Goal: Task Accomplishment & Management: Use online tool/utility

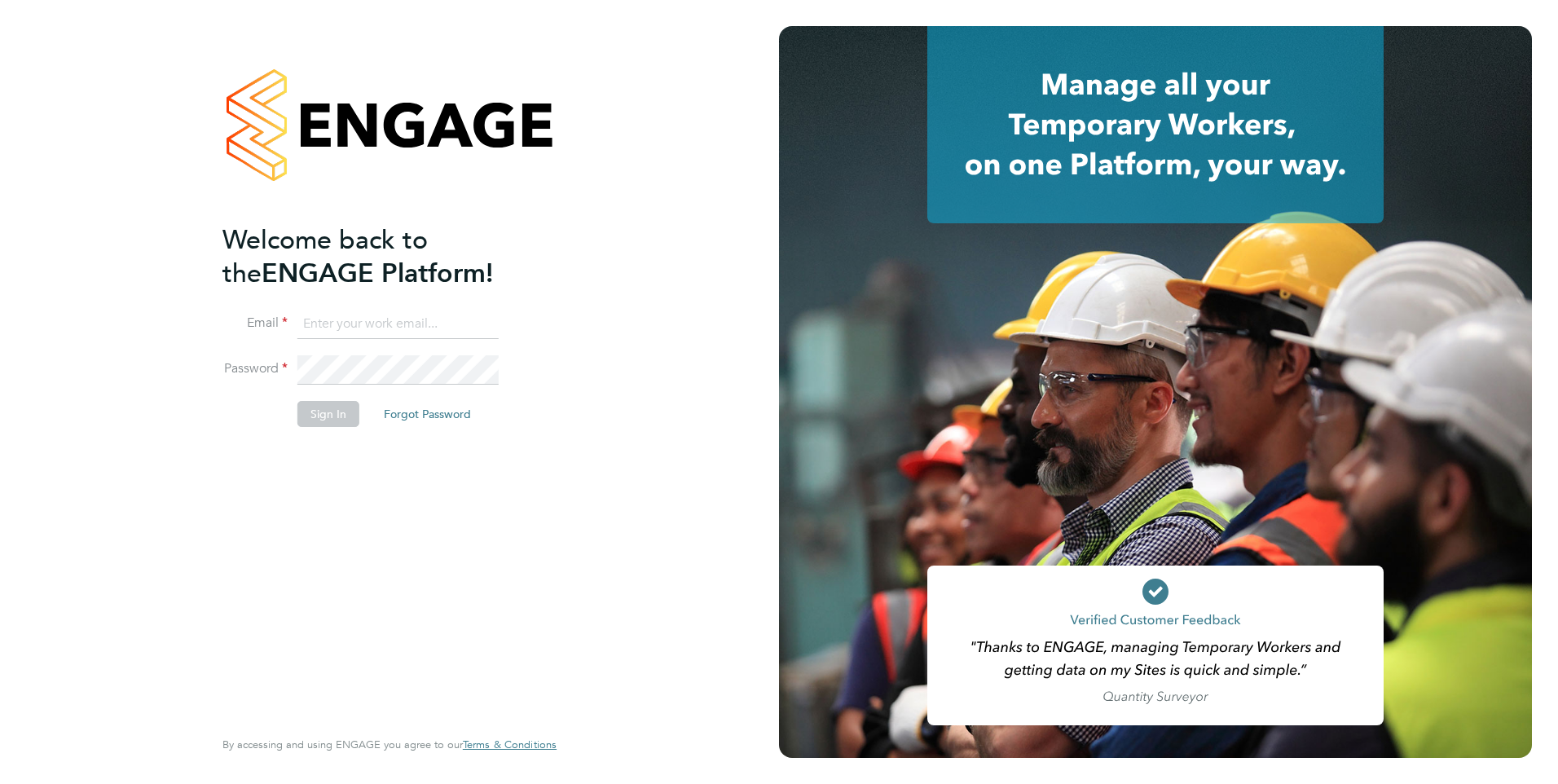
type input "[EMAIL_ADDRESS][PERSON_NAME][DOMAIN_NAME]"
click at [308, 414] on button "Sign In" at bounding box center [328, 414] width 62 height 26
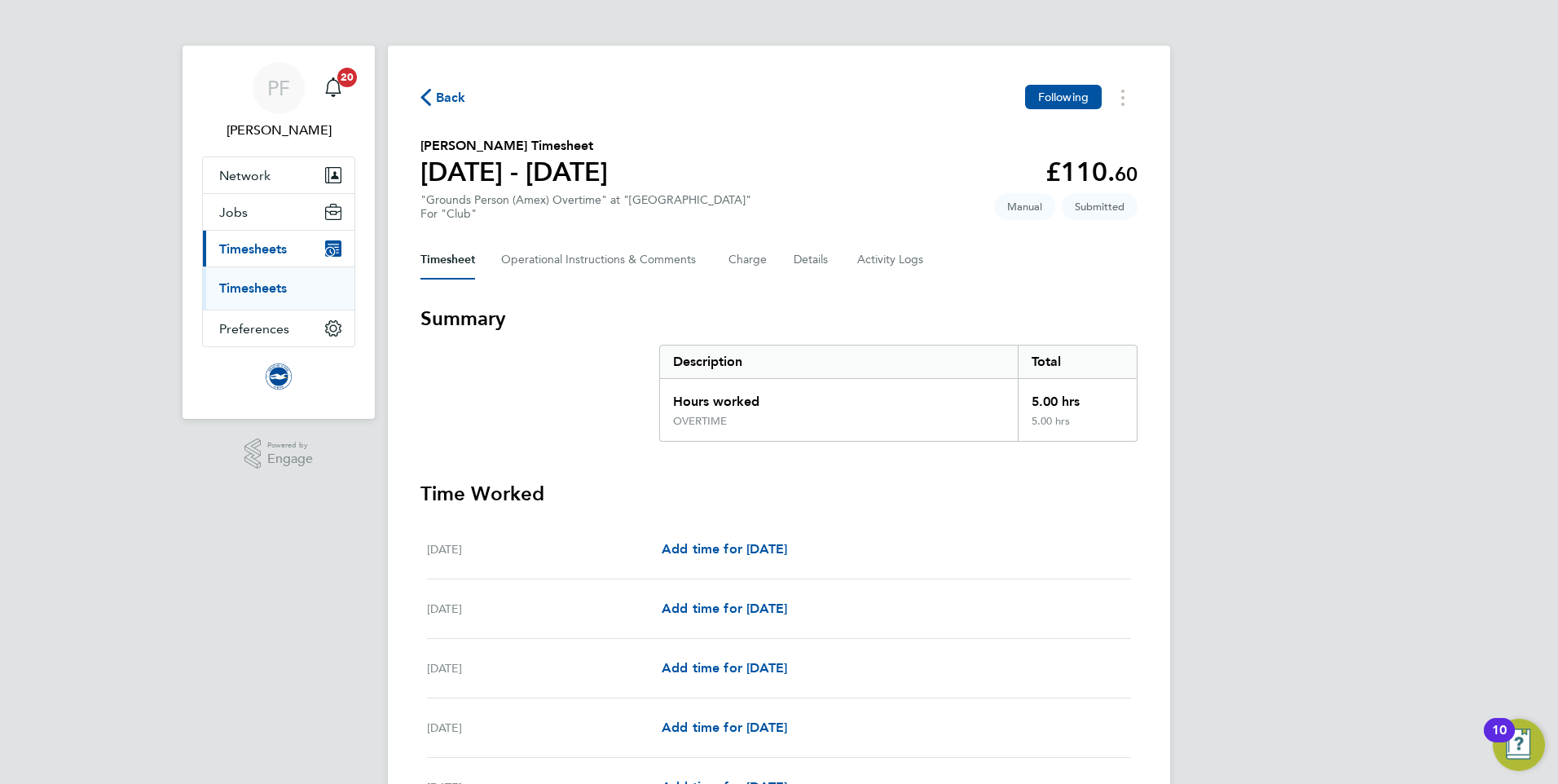
click at [449, 98] on span "Back" at bounding box center [451, 98] width 31 height 19
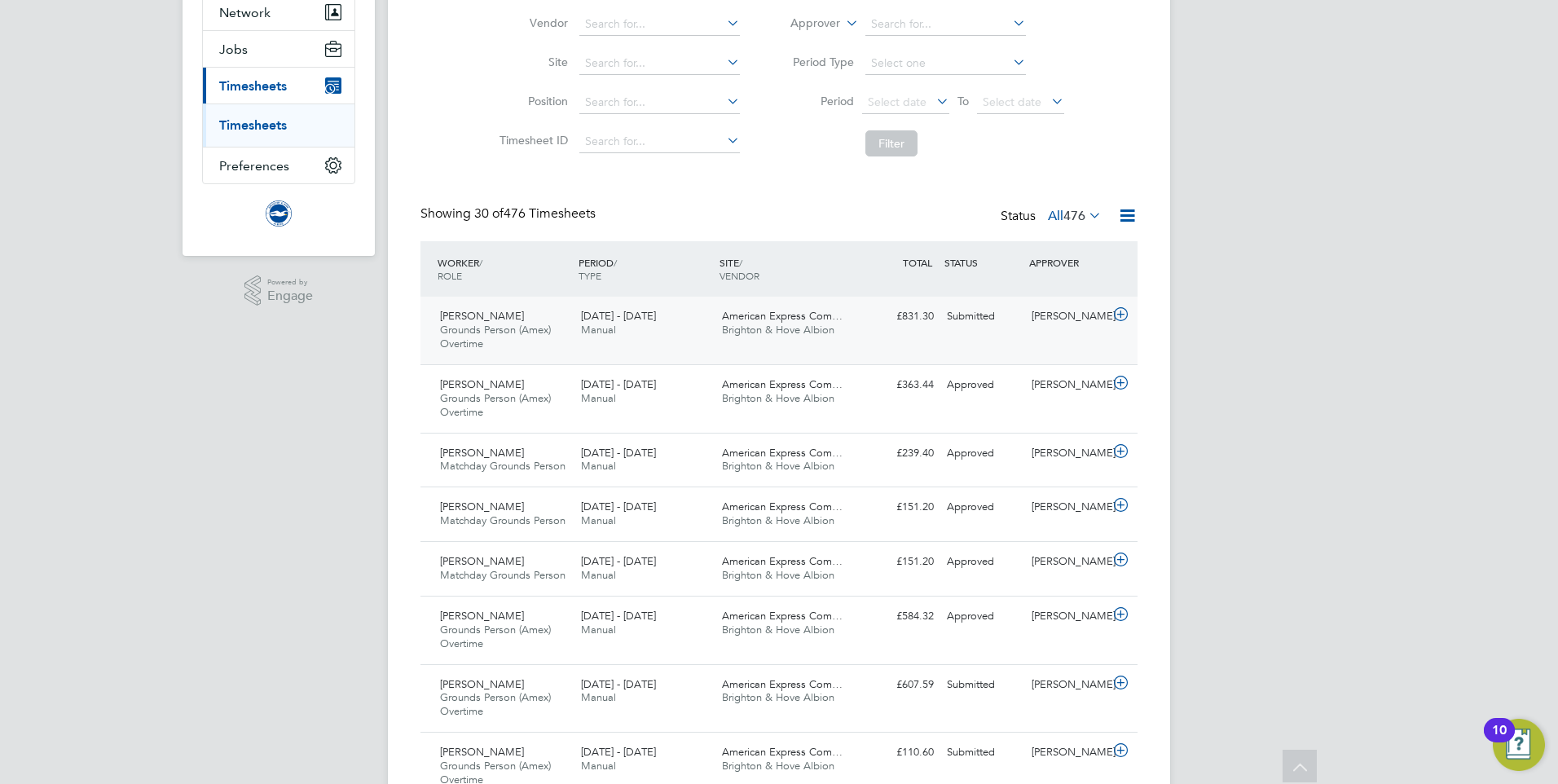
click at [1120, 313] on icon at bounding box center [1120, 314] width 20 height 13
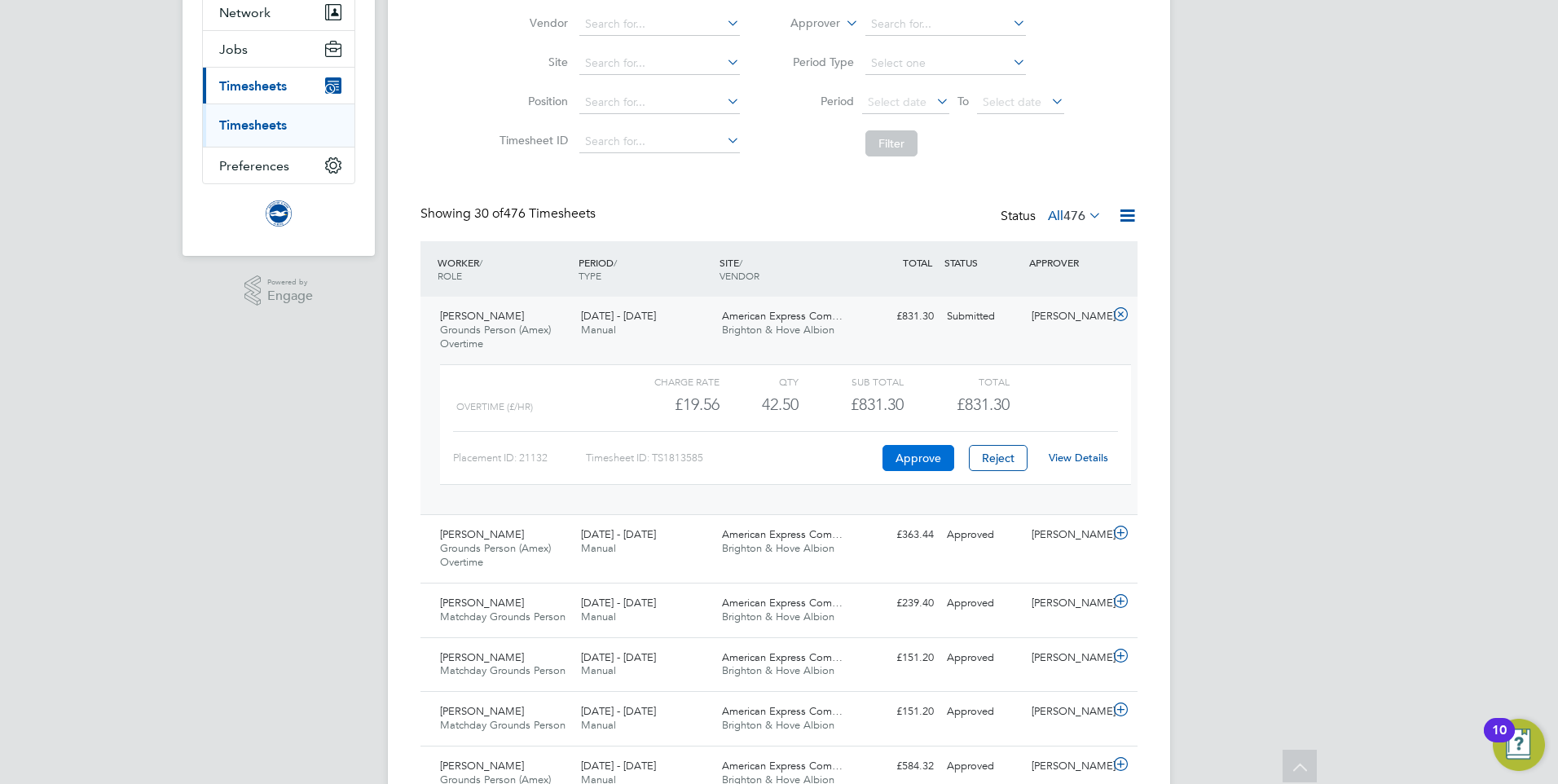
click at [932, 450] on button "Approve" at bounding box center [919, 457] width 72 height 26
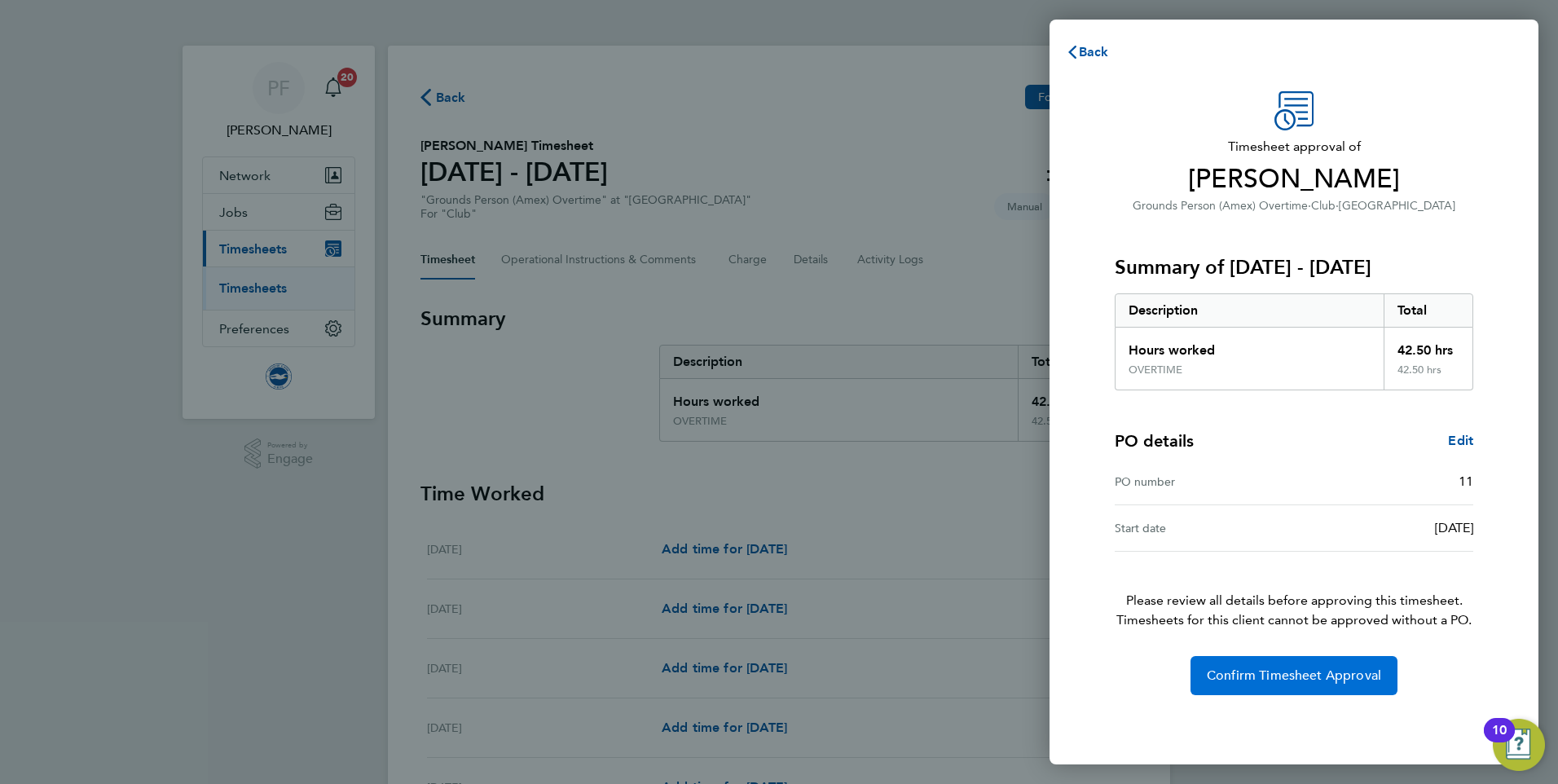
click at [1268, 675] on span "Confirm Timesheet Approval" at bounding box center [1294, 675] width 175 height 17
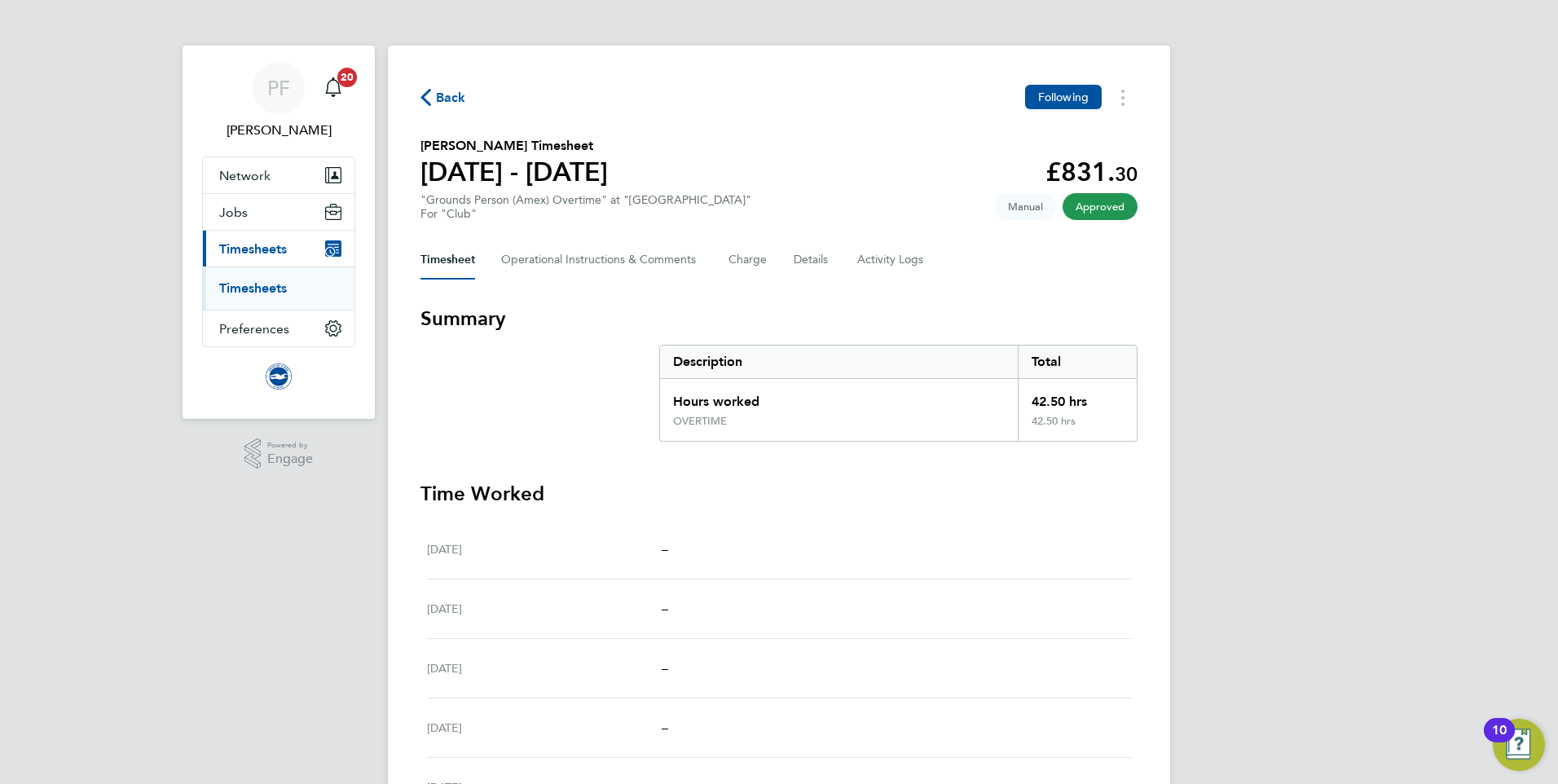
click at [454, 93] on span "Back" at bounding box center [451, 98] width 31 height 19
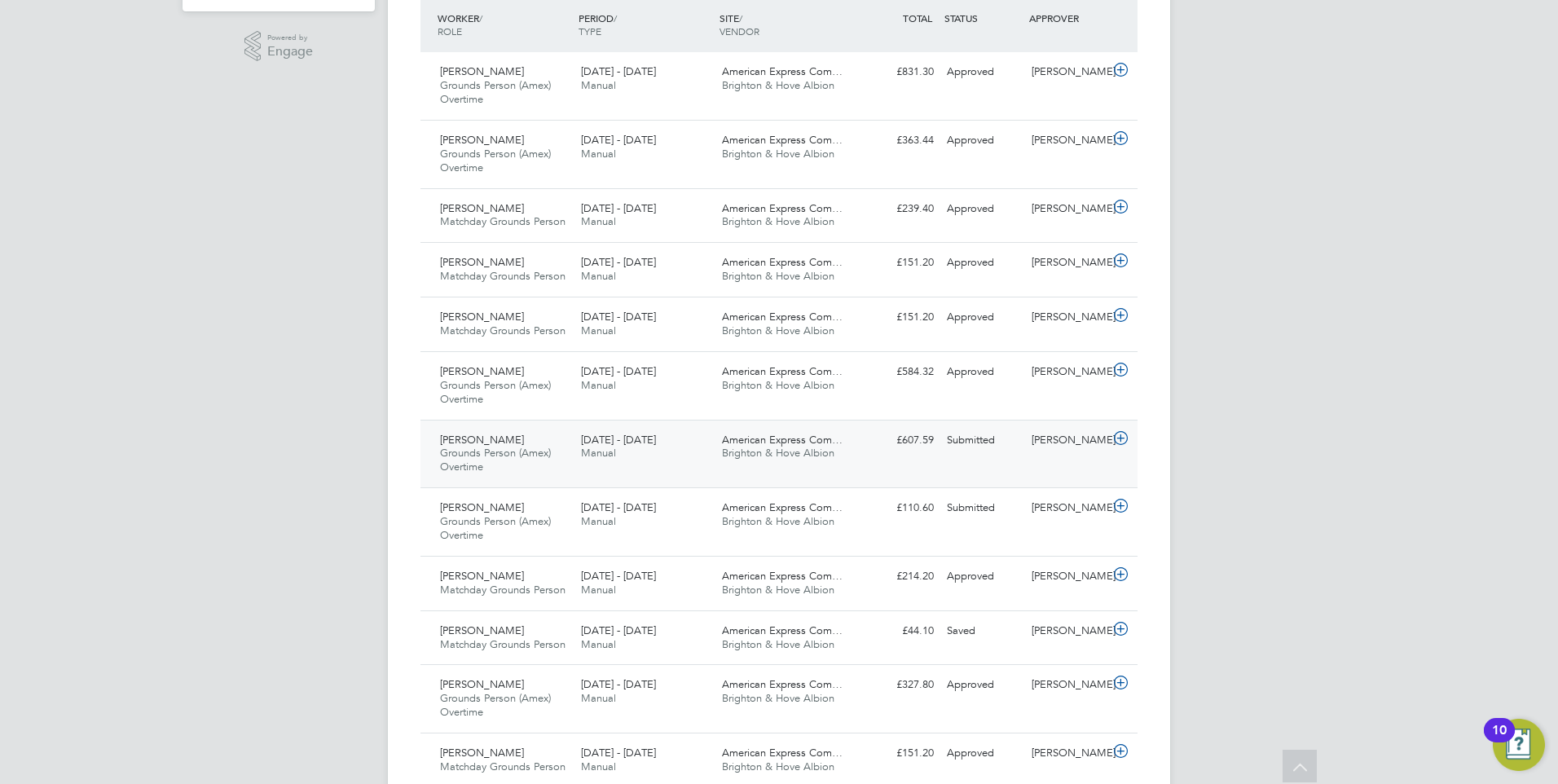
click at [1124, 435] on icon at bounding box center [1120, 438] width 20 height 13
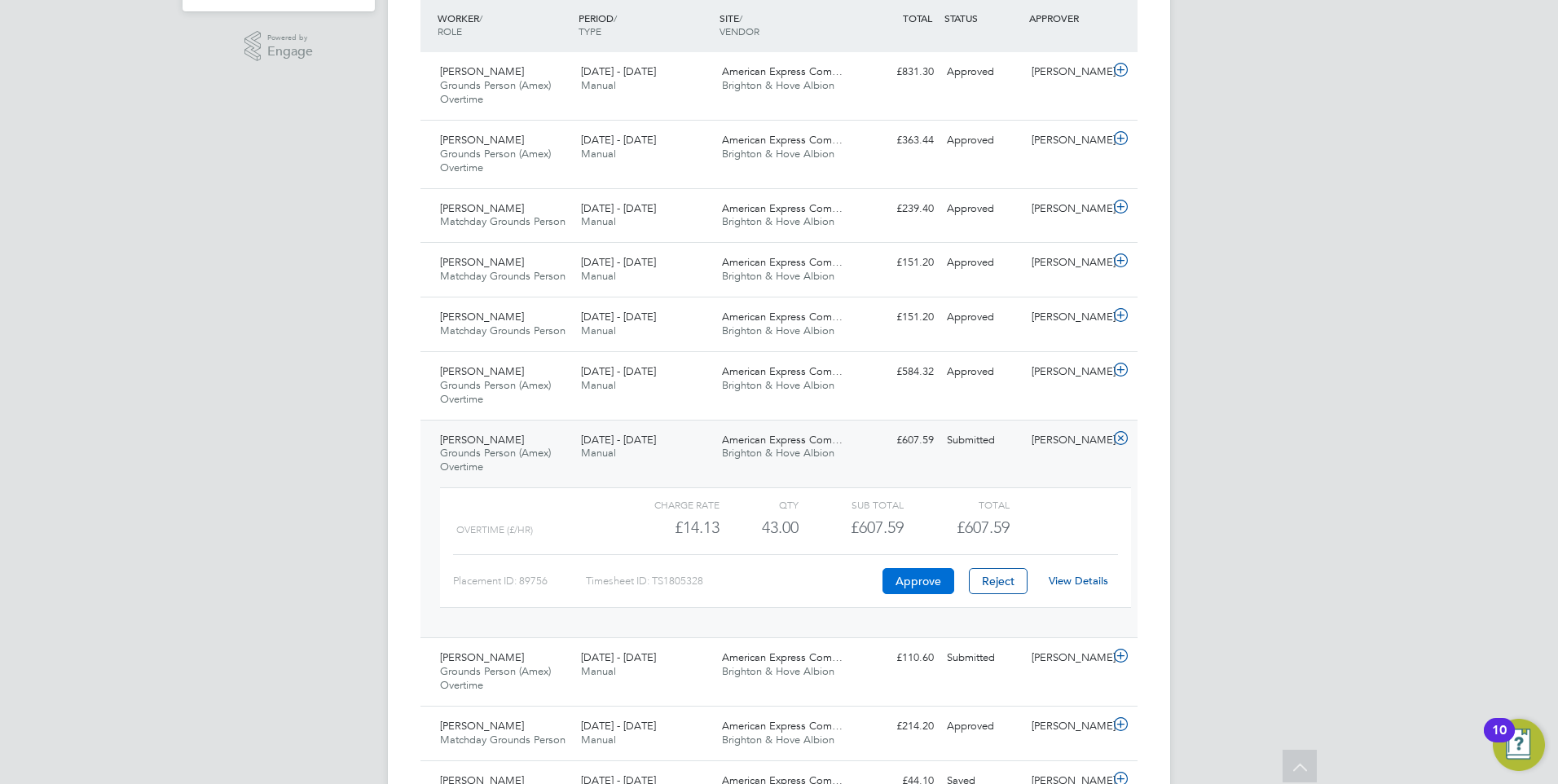
click at [920, 575] on button "Approve" at bounding box center [919, 581] width 72 height 26
click at [923, 578] on button "Approve" at bounding box center [919, 581] width 72 height 26
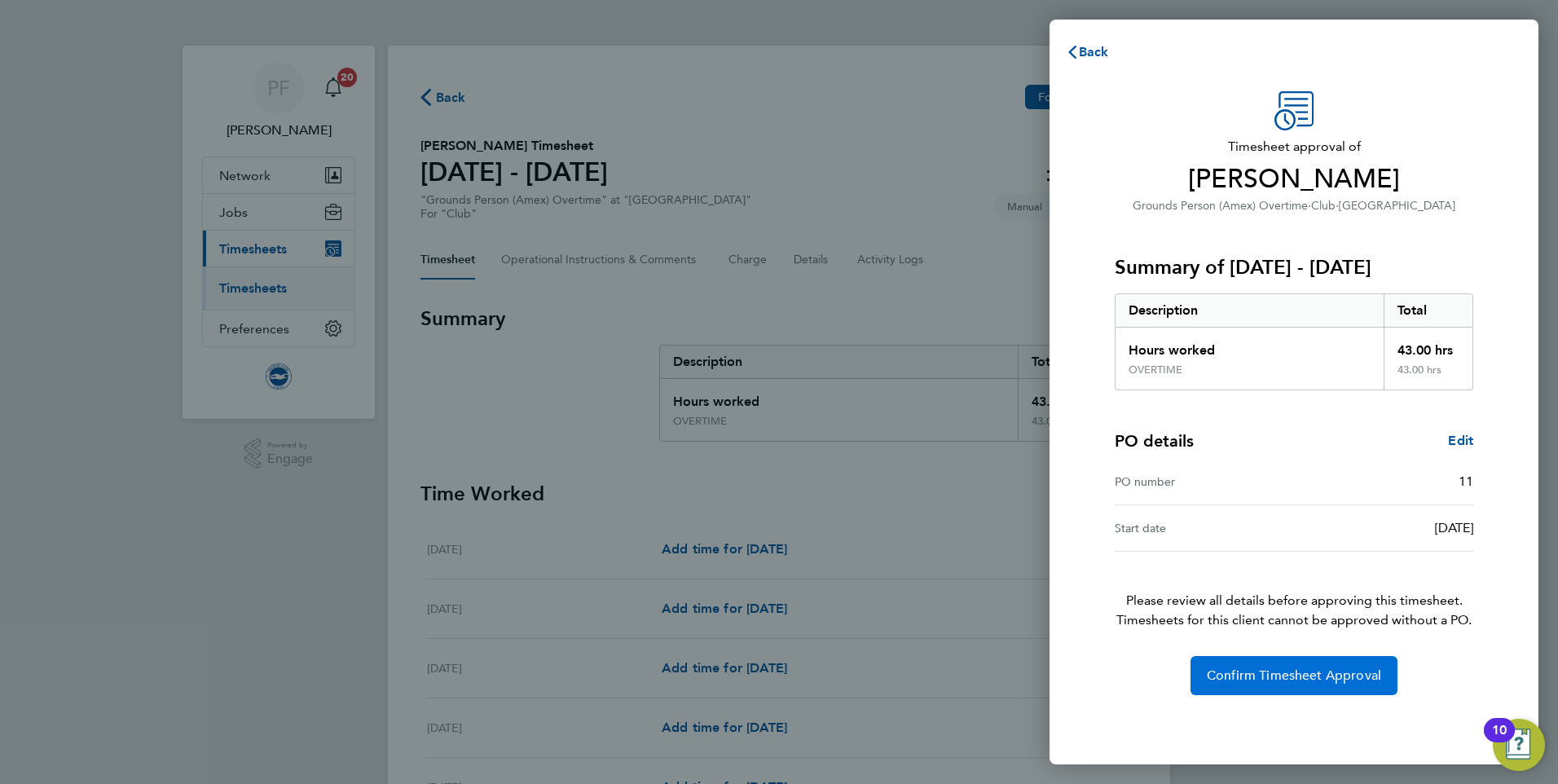
click at [1277, 672] on span "Confirm Timesheet Approval" at bounding box center [1294, 675] width 175 height 17
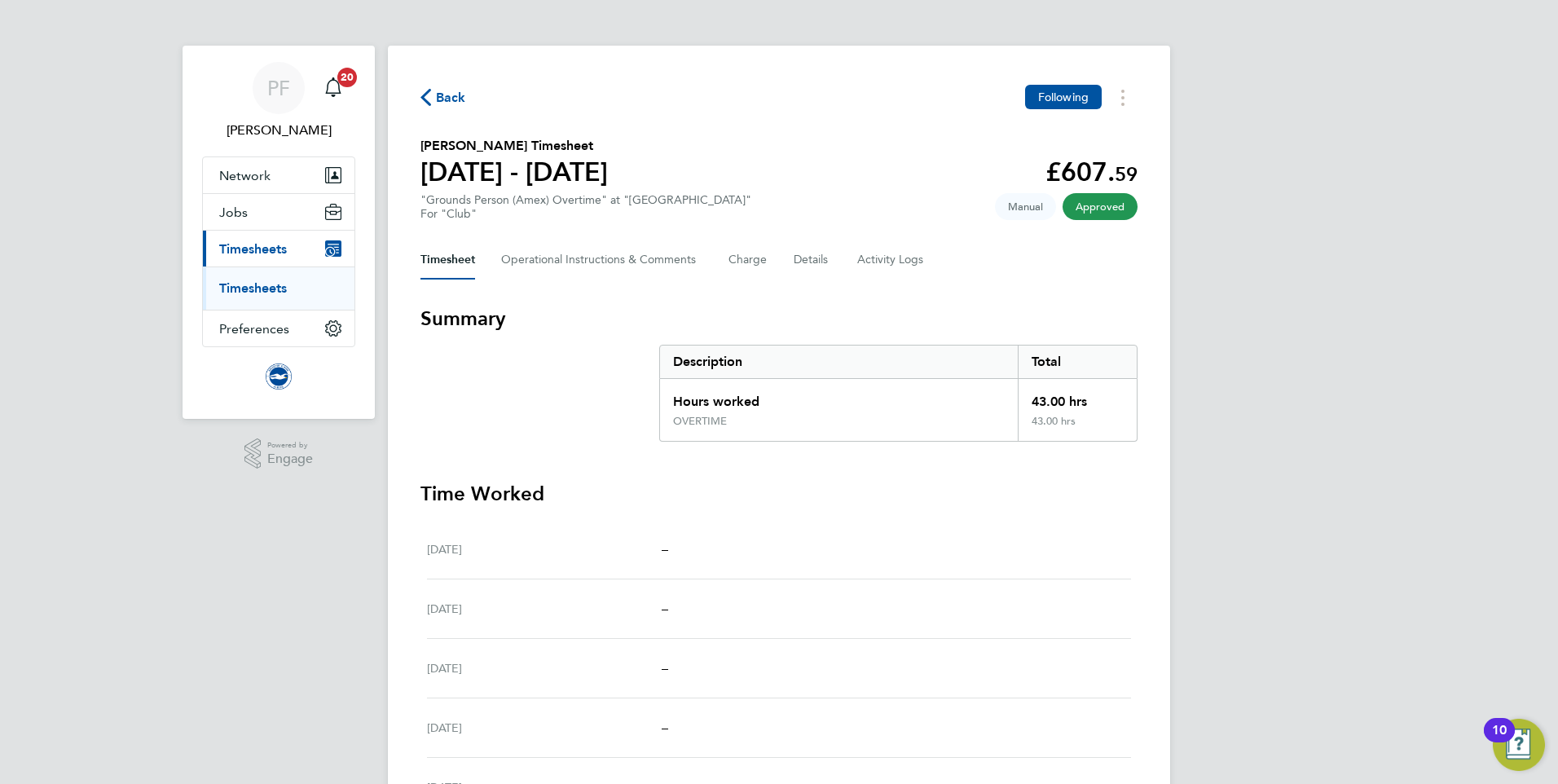
click at [455, 99] on span "Back" at bounding box center [451, 98] width 31 height 19
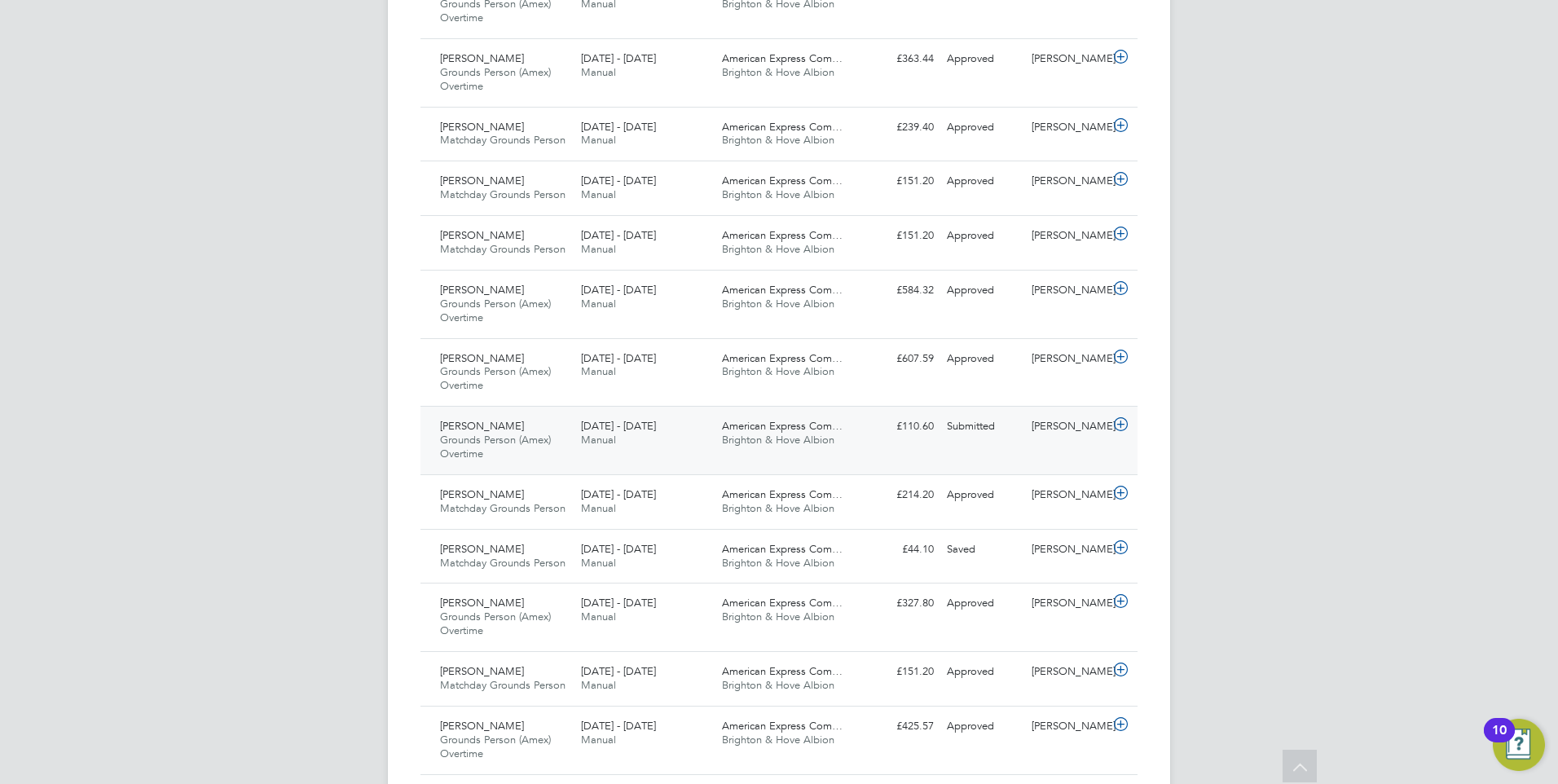
click at [1119, 429] on icon at bounding box center [1120, 424] width 20 height 13
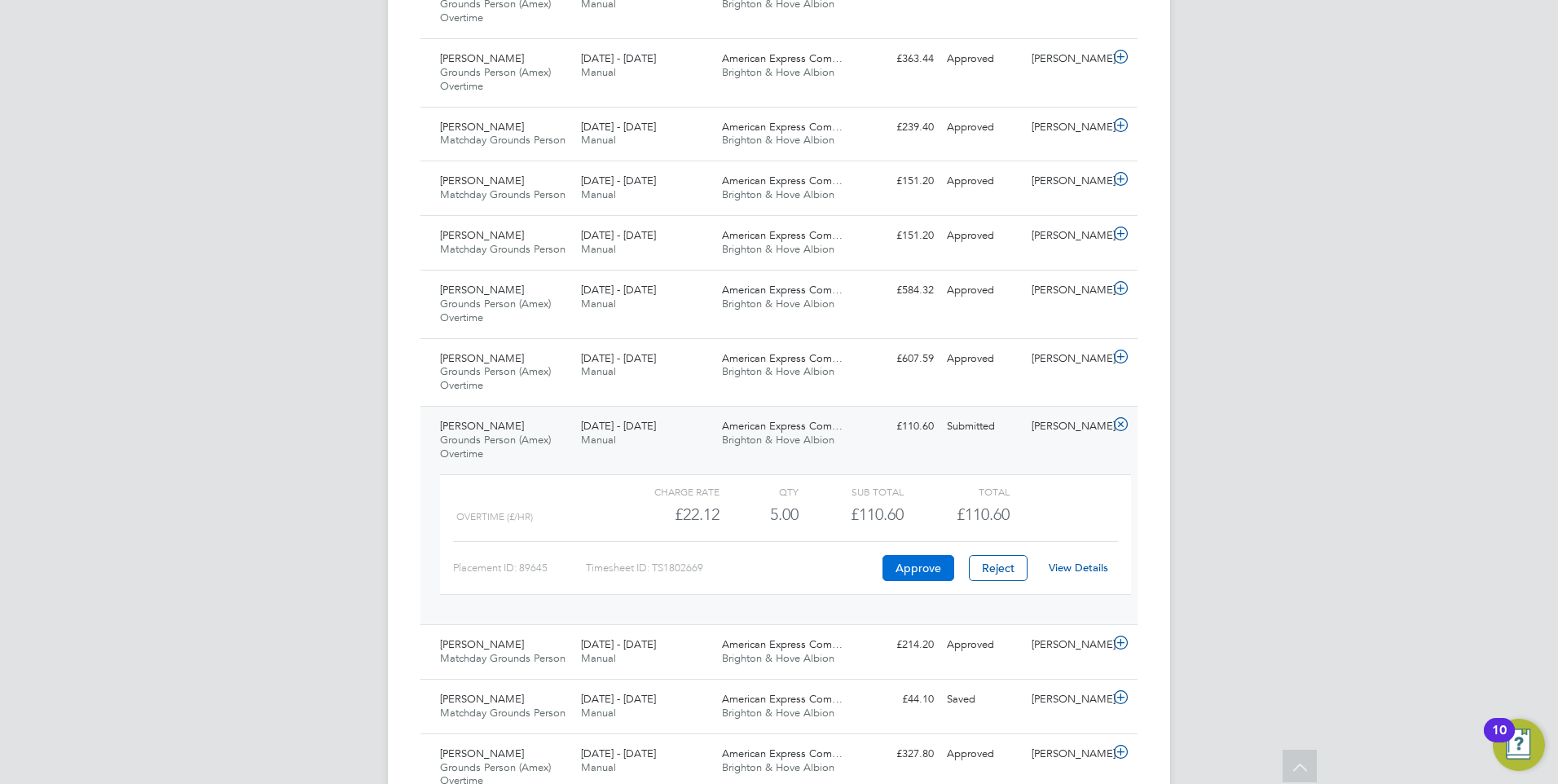
click at [921, 564] on button "Approve" at bounding box center [919, 567] width 72 height 26
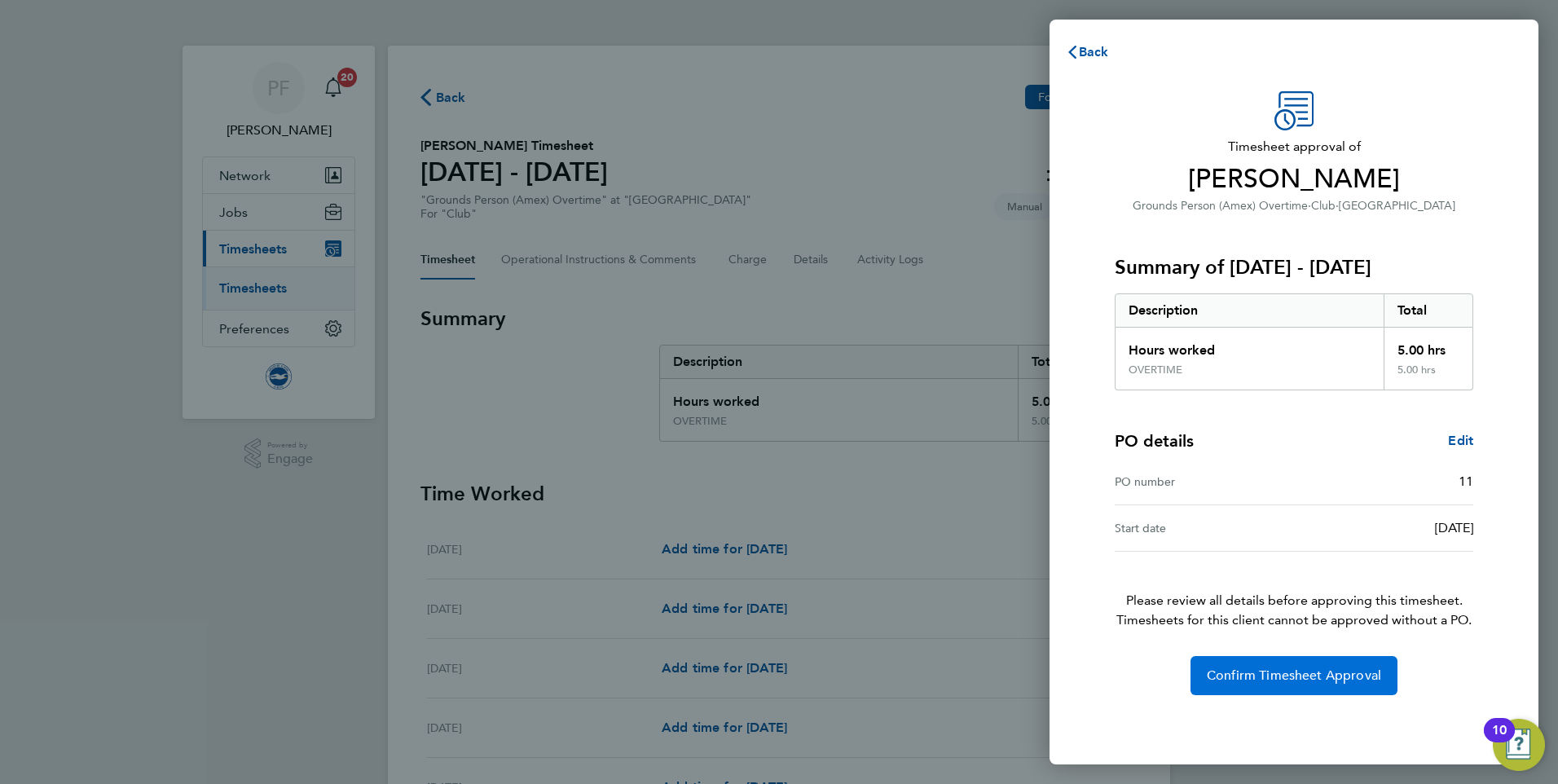
click at [1279, 667] on span "Confirm Timesheet Approval" at bounding box center [1294, 675] width 175 height 17
click at [1272, 680] on span "Confirm Timesheet Approval" at bounding box center [1294, 675] width 175 height 17
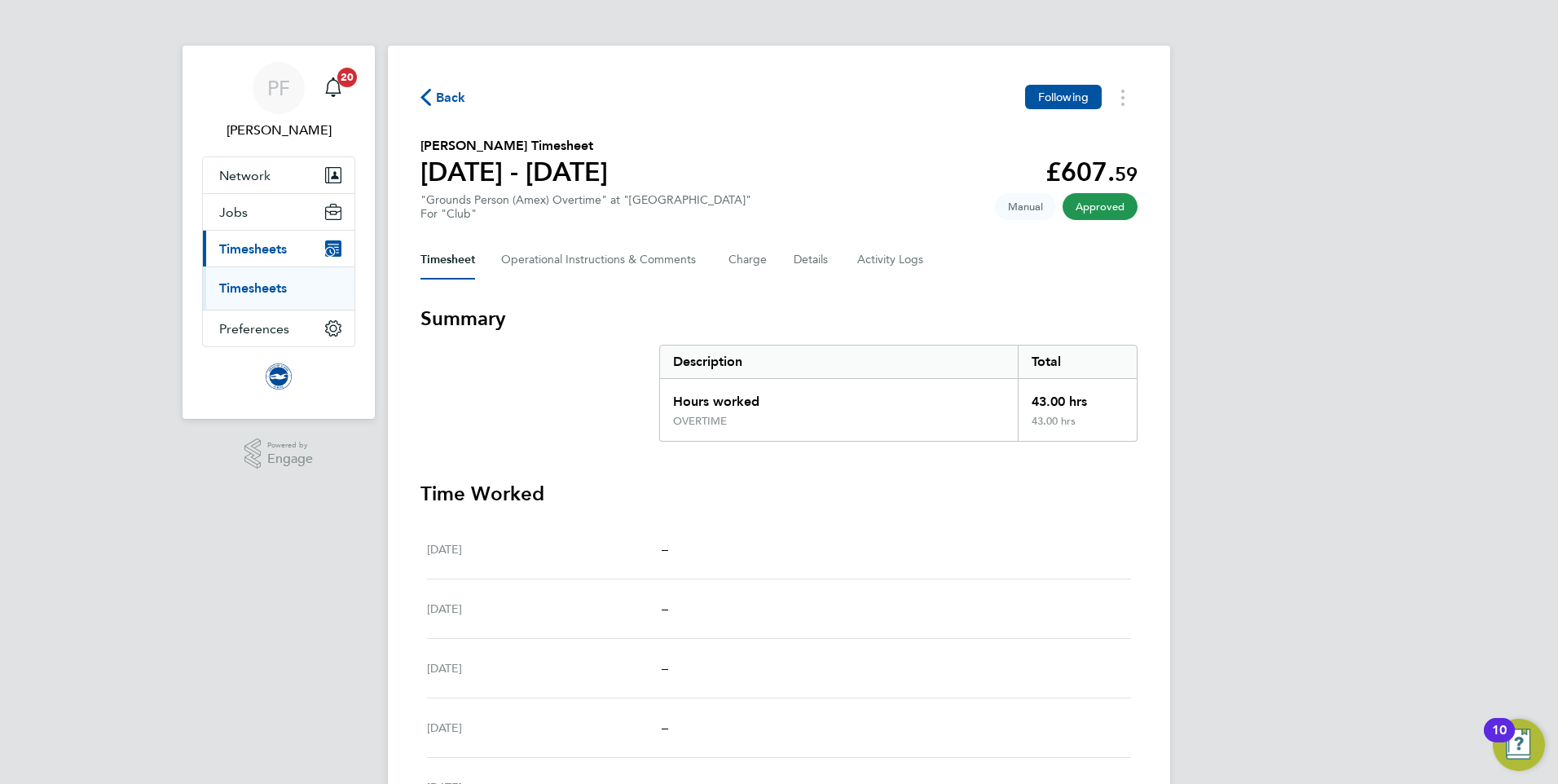
click at [447, 92] on span "Back" at bounding box center [451, 98] width 31 height 19
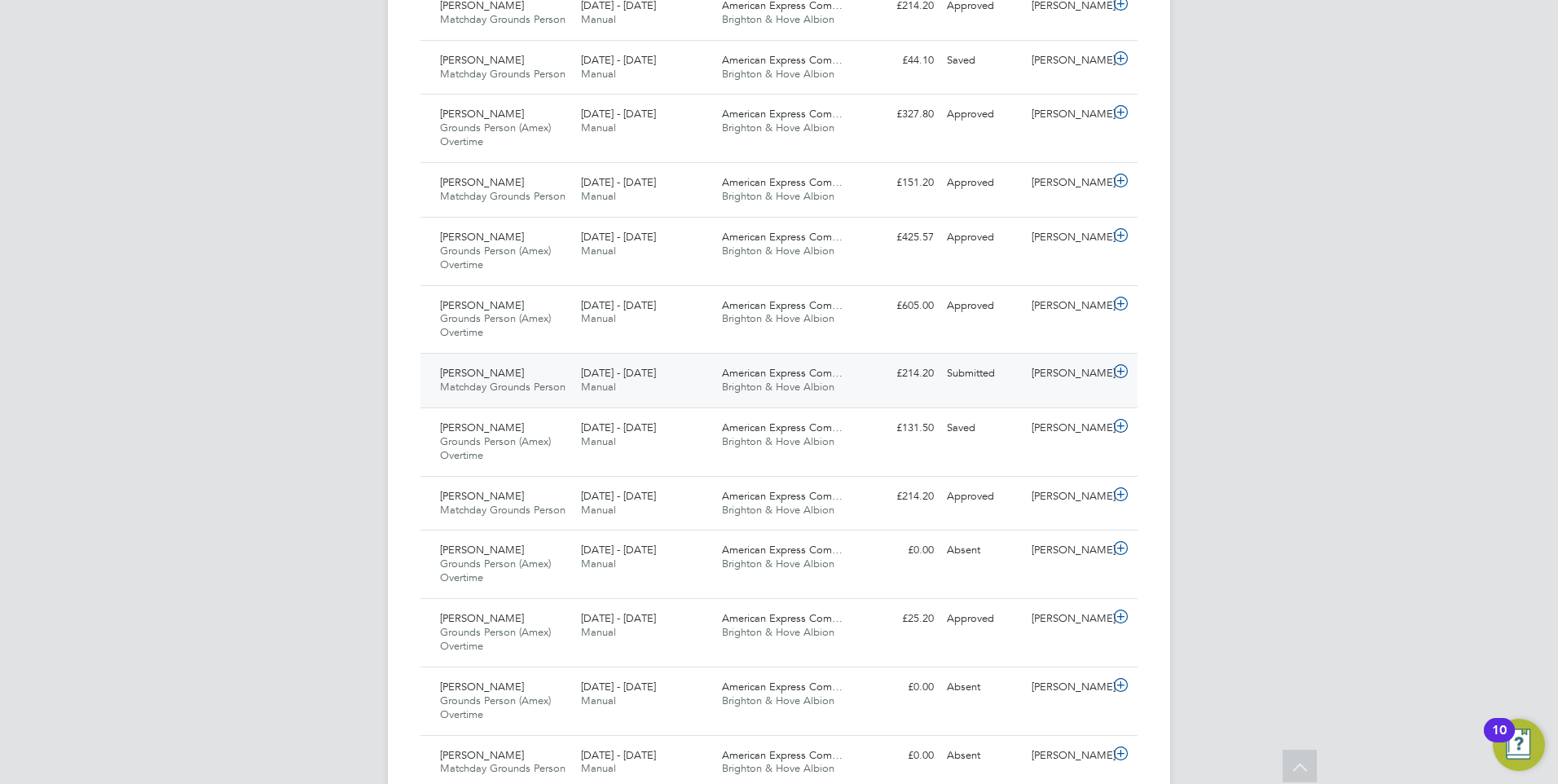
click at [1123, 372] on icon at bounding box center [1120, 371] width 20 height 13
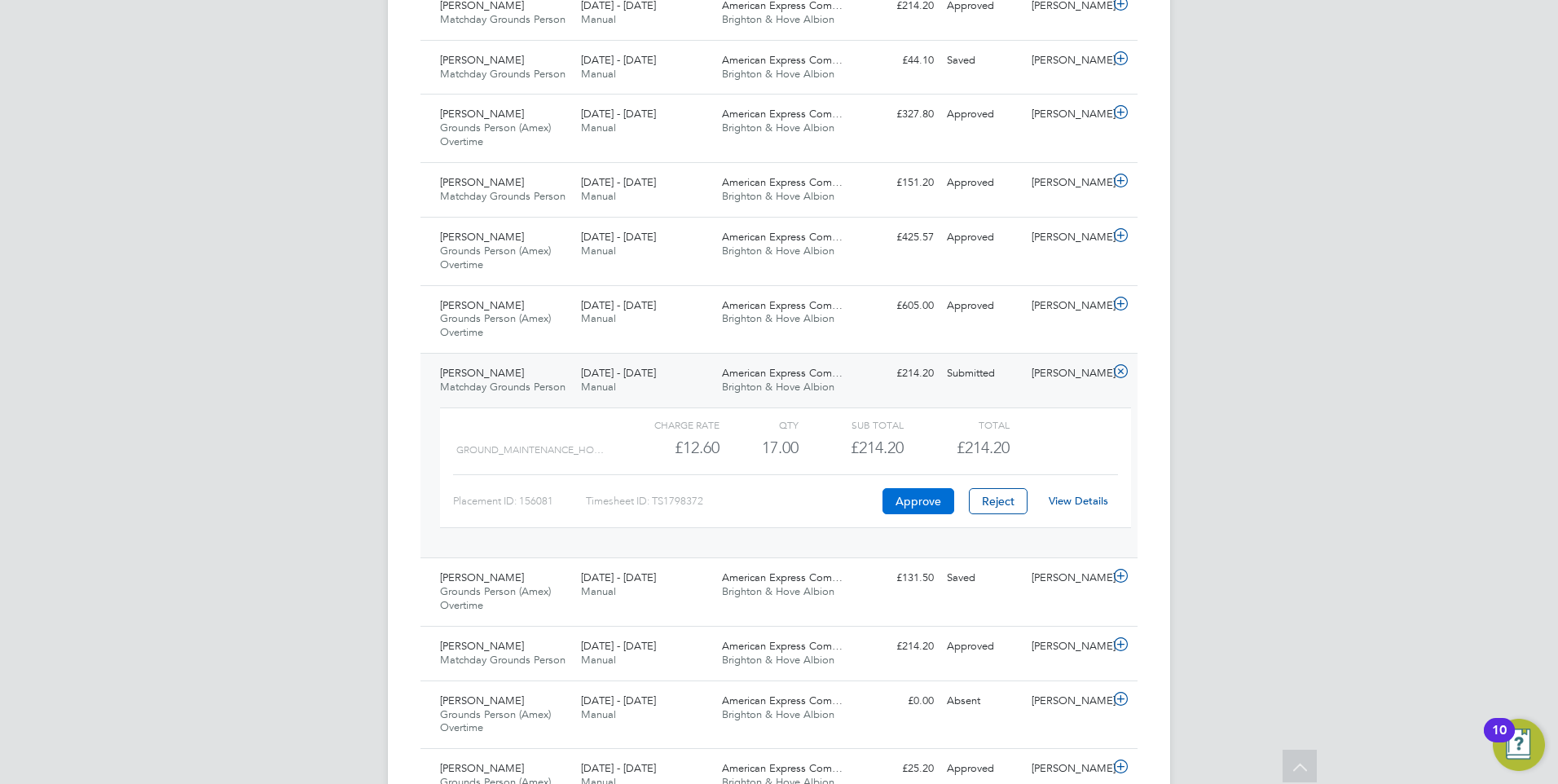
click at [927, 494] on button "Approve" at bounding box center [919, 501] width 72 height 26
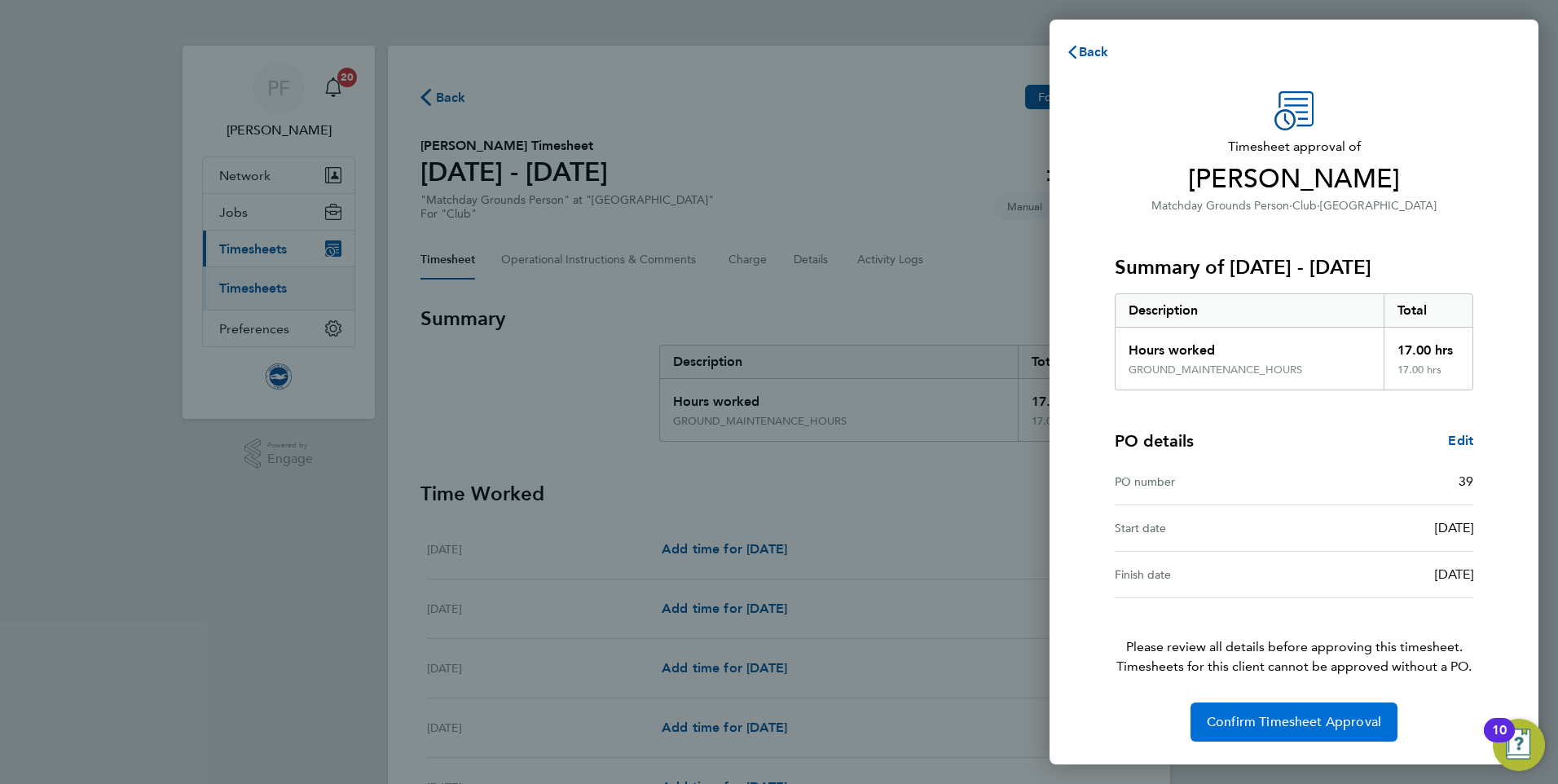
click at [1324, 715] on span "Confirm Timesheet Approval" at bounding box center [1294, 721] width 175 height 17
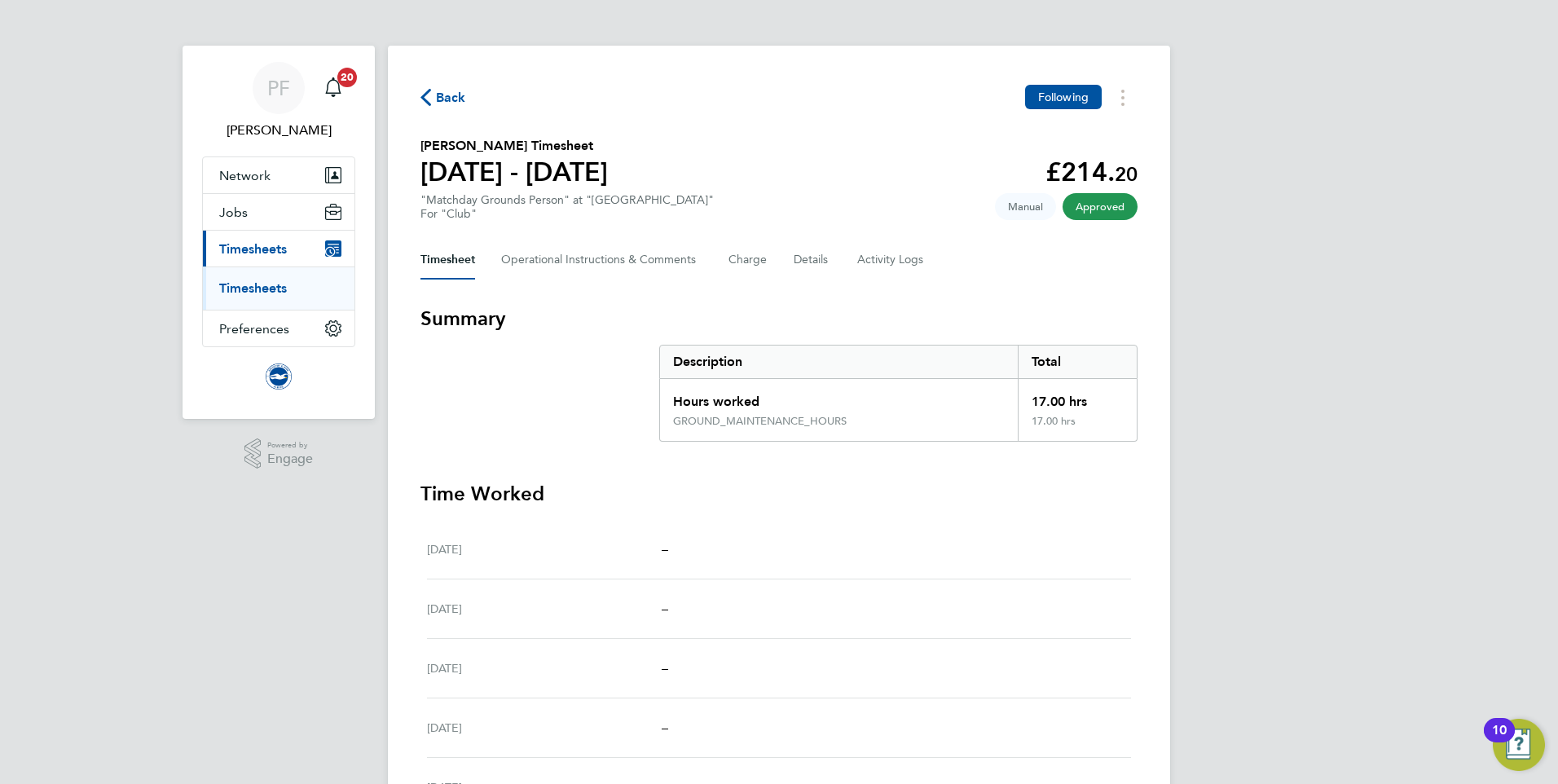
click at [451, 92] on span "Back" at bounding box center [451, 98] width 31 height 19
